Goal: Information Seeking & Learning: Learn about a topic

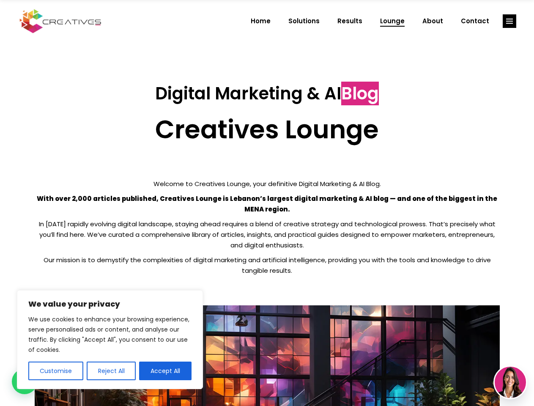
click at [267, 203] on p "With over 2,000 articles published, Creatives Lounge is Lebanon’s largest digit…" at bounding box center [267, 203] width 465 height 21
click at [55, 371] on button "Customise" at bounding box center [55, 370] width 55 height 19
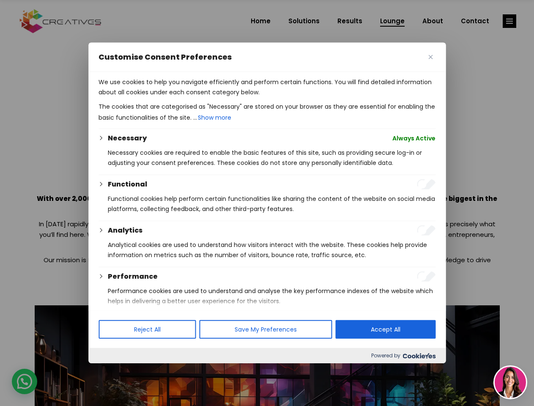
click at [111, 371] on div at bounding box center [267, 203] width 534 height 406
click at [165, 97] on p "We use cookies to help you navigate efficiently and perform certain functions. …" at bounding box center [266, 87] width 337 height 20
click at [509, 21] on div at bounding box center [267, 203] width 534 height 406
click at [510, 382] on img at bounding box center [510, 381] width 31 height 31
